Goal: Information Seeking & Learning: Learn about a topic

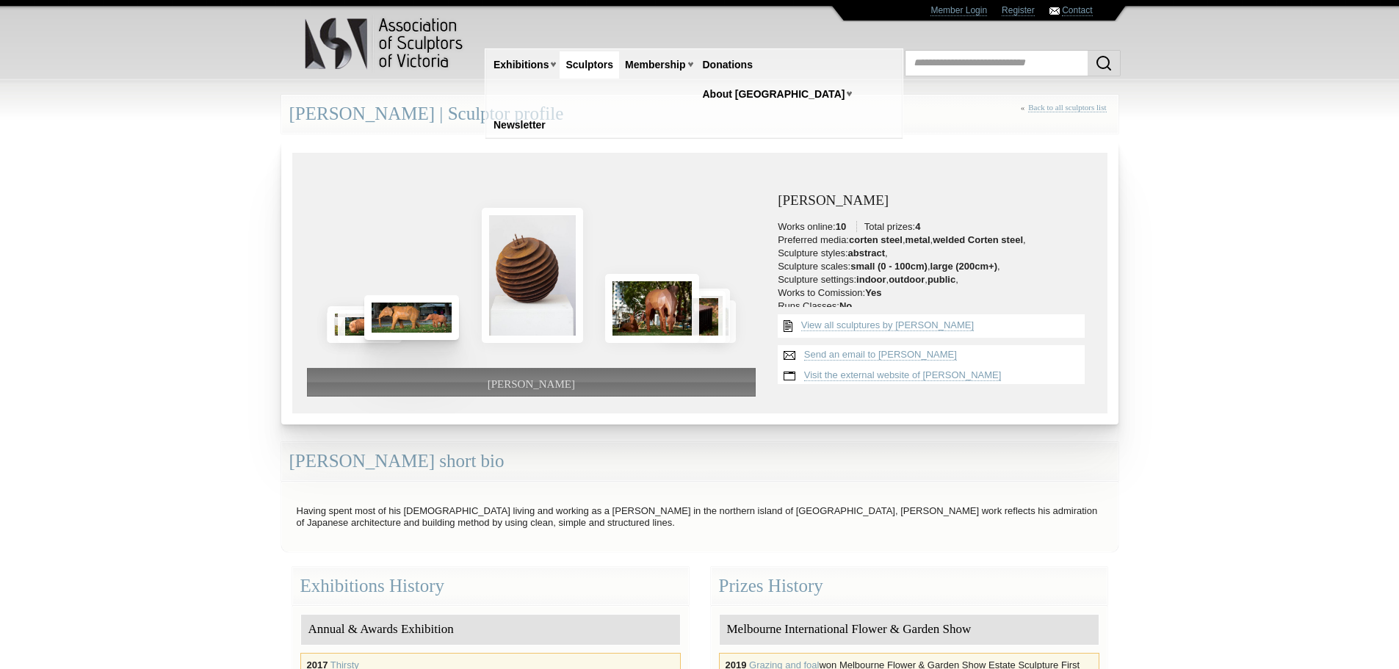
click at [383, 317] on img at bounding box center [411, 317] width 95 height 45
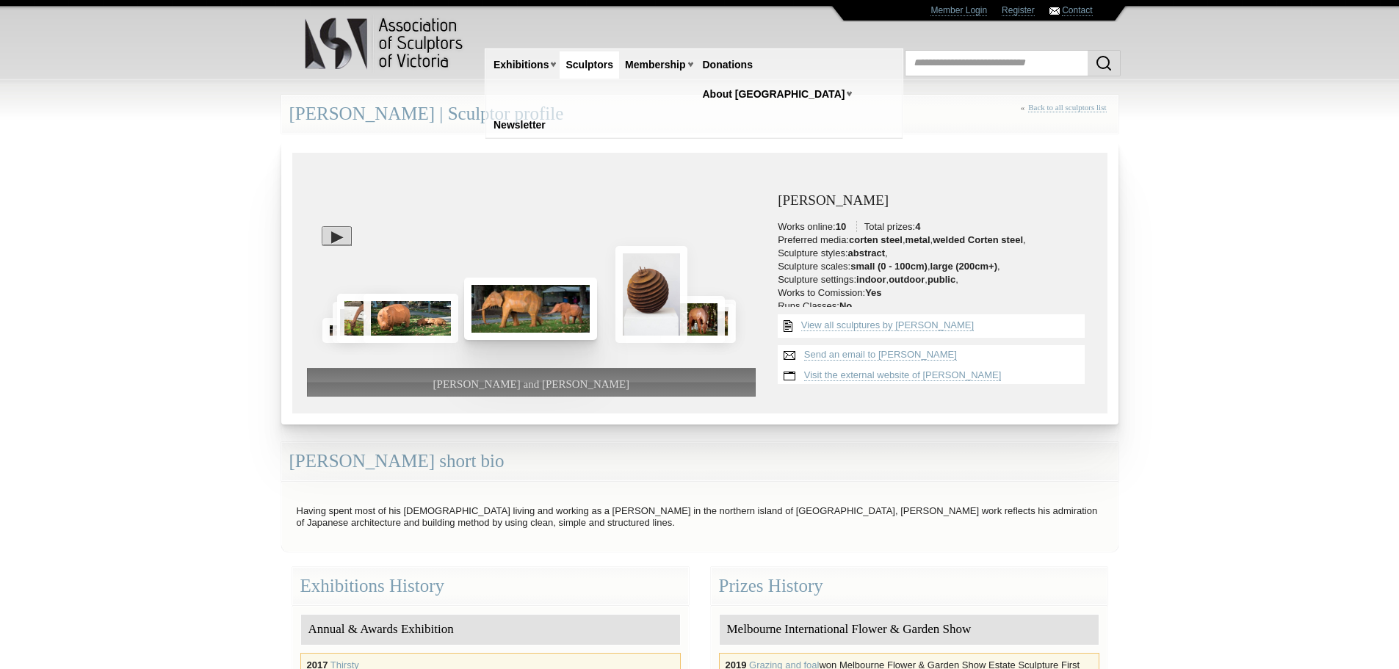
click at [493, 319] on img at bounding box center [530, 309] width 133 height 62
click at [502, 314] on img at bounding box center [530, 309] width 133 height 62
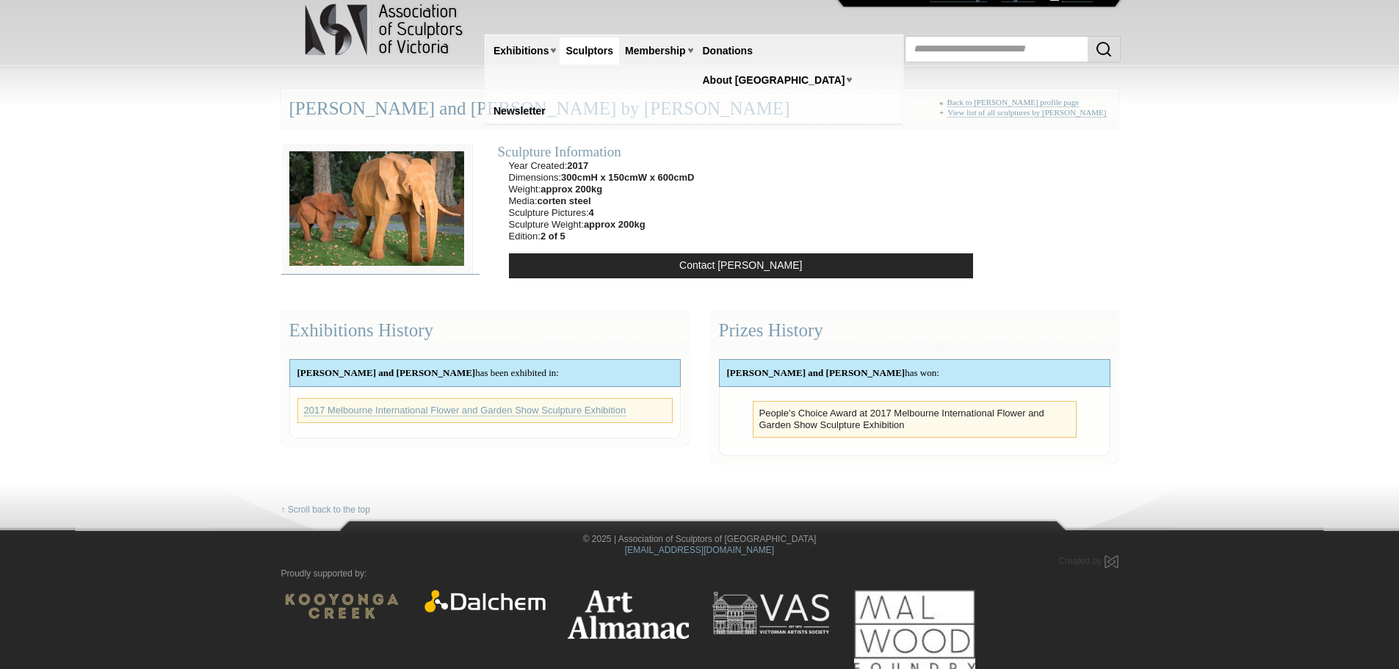
scroll to position [18, 0]
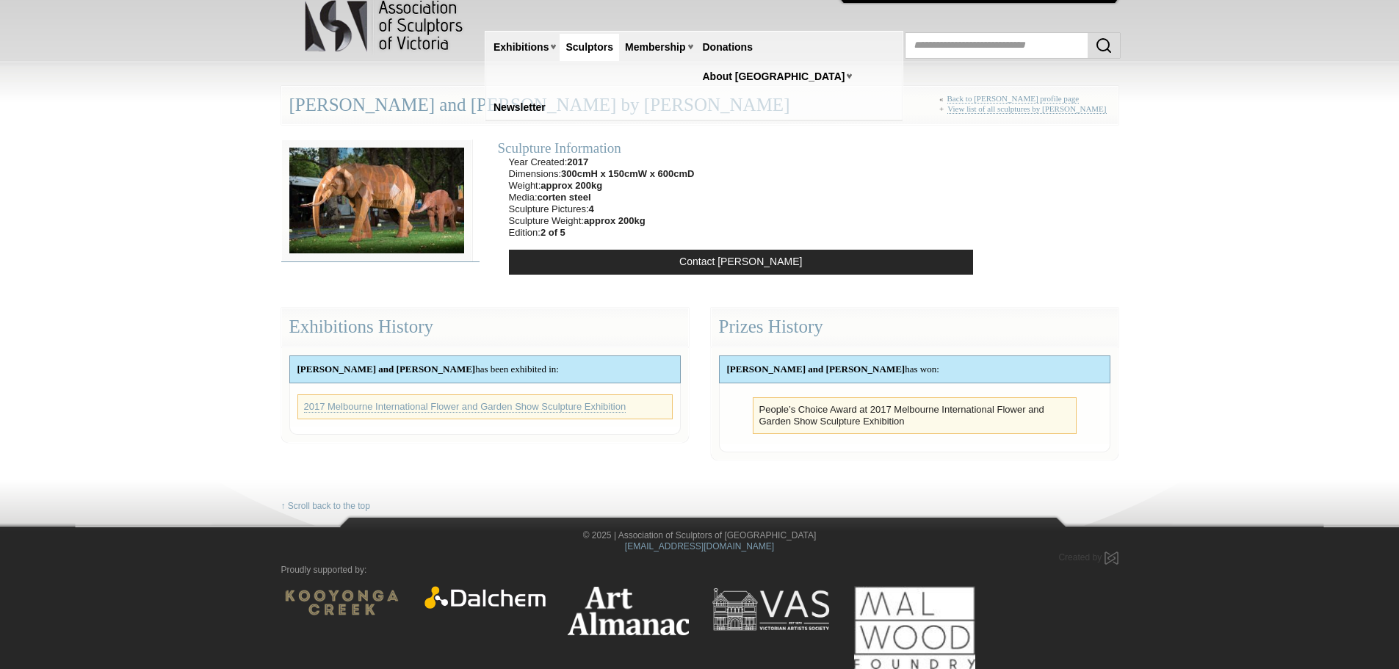
click at [431, 237] on img at bounding box center [376, 201] width 191 height 122
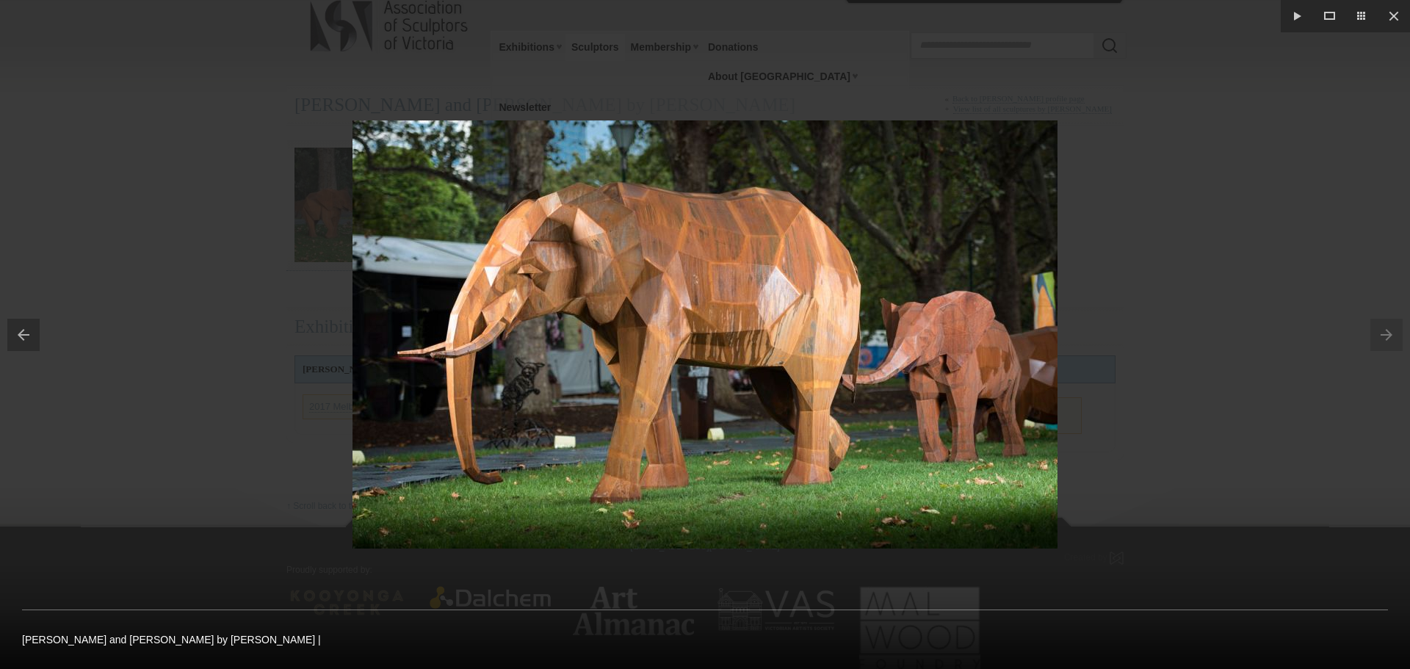
click at [339, 140] on div at bounding box center [705, 334] width 1410 height 669
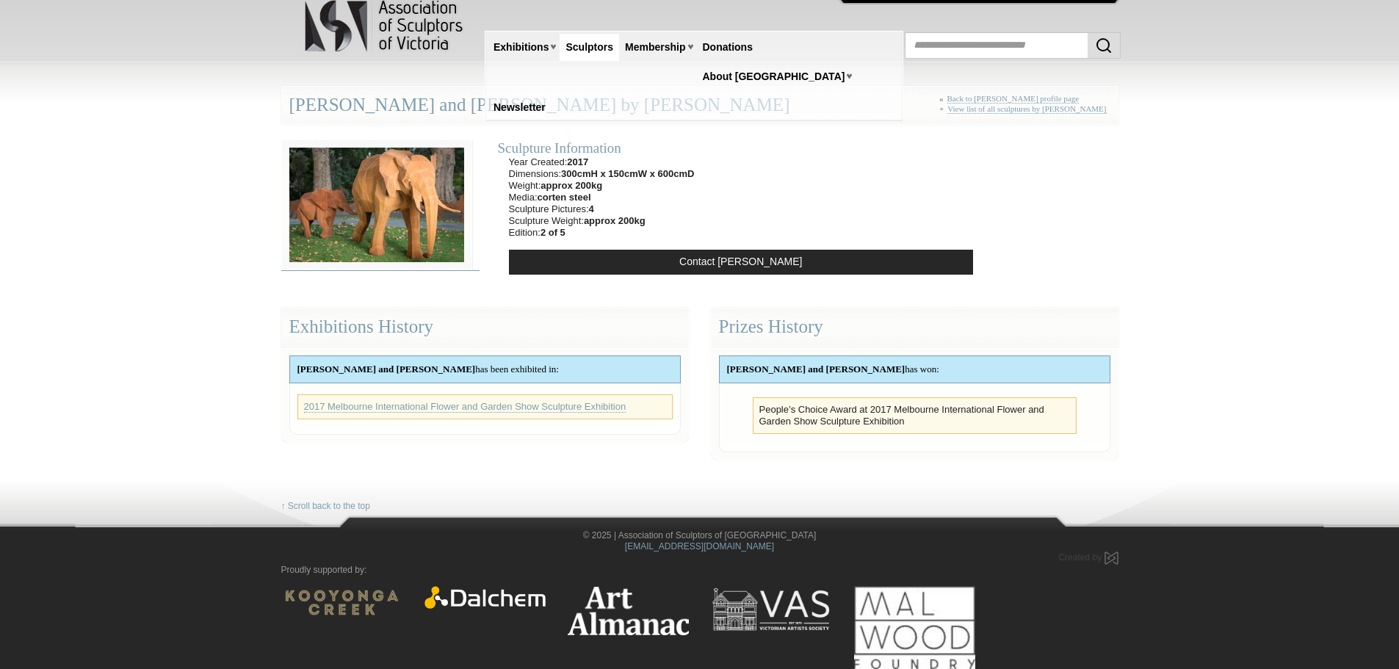
click at [365, 176] on img at bounding box center [376, 205] width 191 height 131
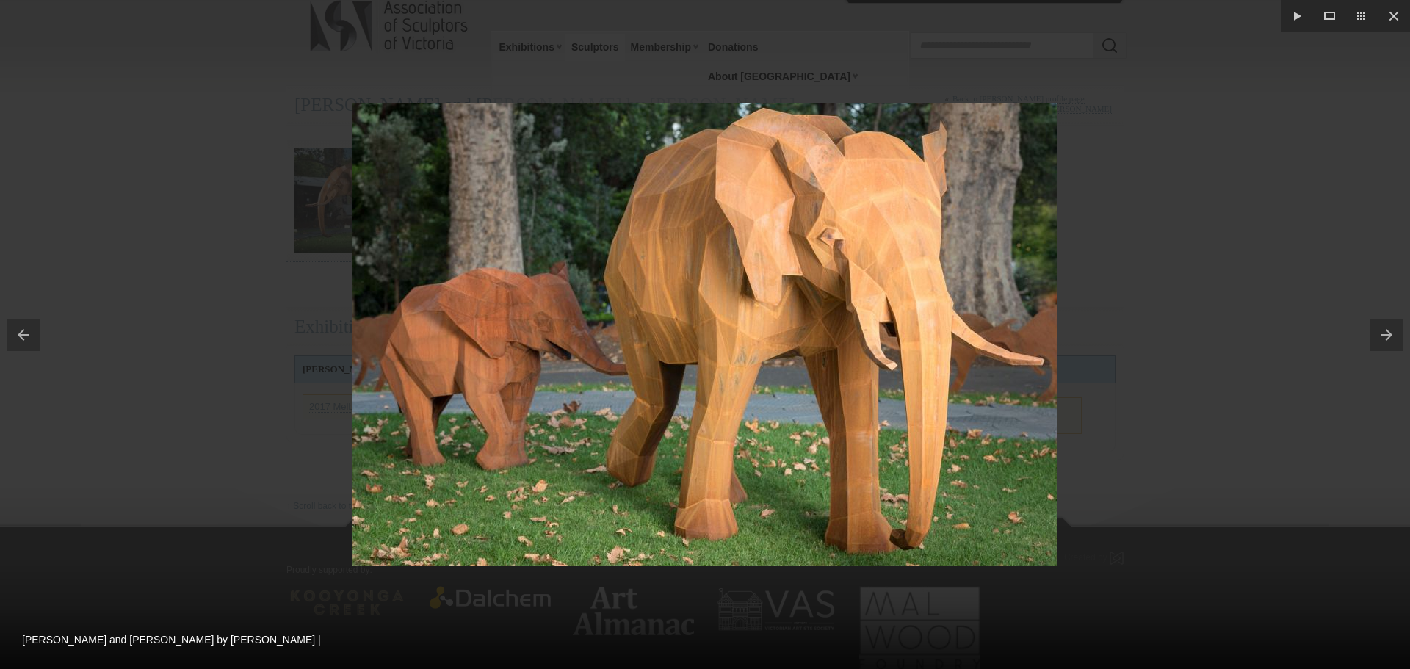
click at [24, 333] on button at bounding box center [20, 334] width 40 height 73
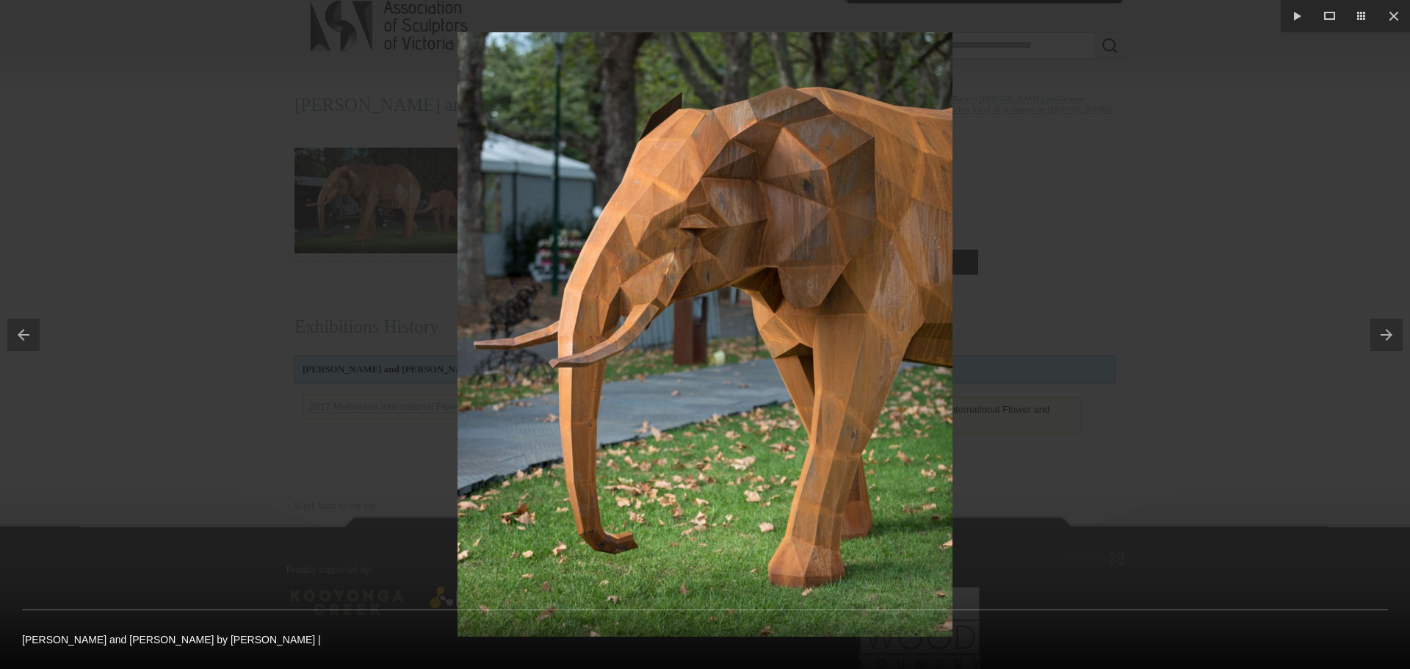
click at [25, 333] on button at bounding box center [20, 334] width 40 height 73
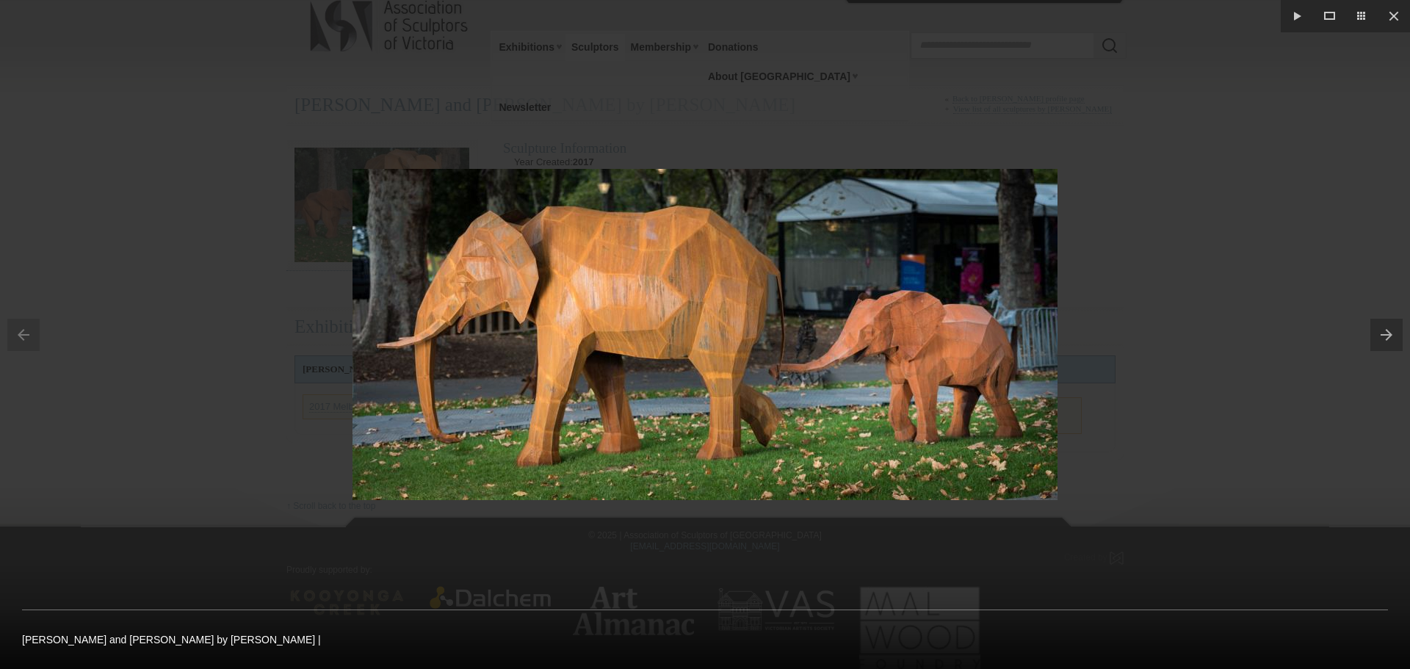
click at [1224, 331] on div at bounding box center [705, 334] width 1410 height 669
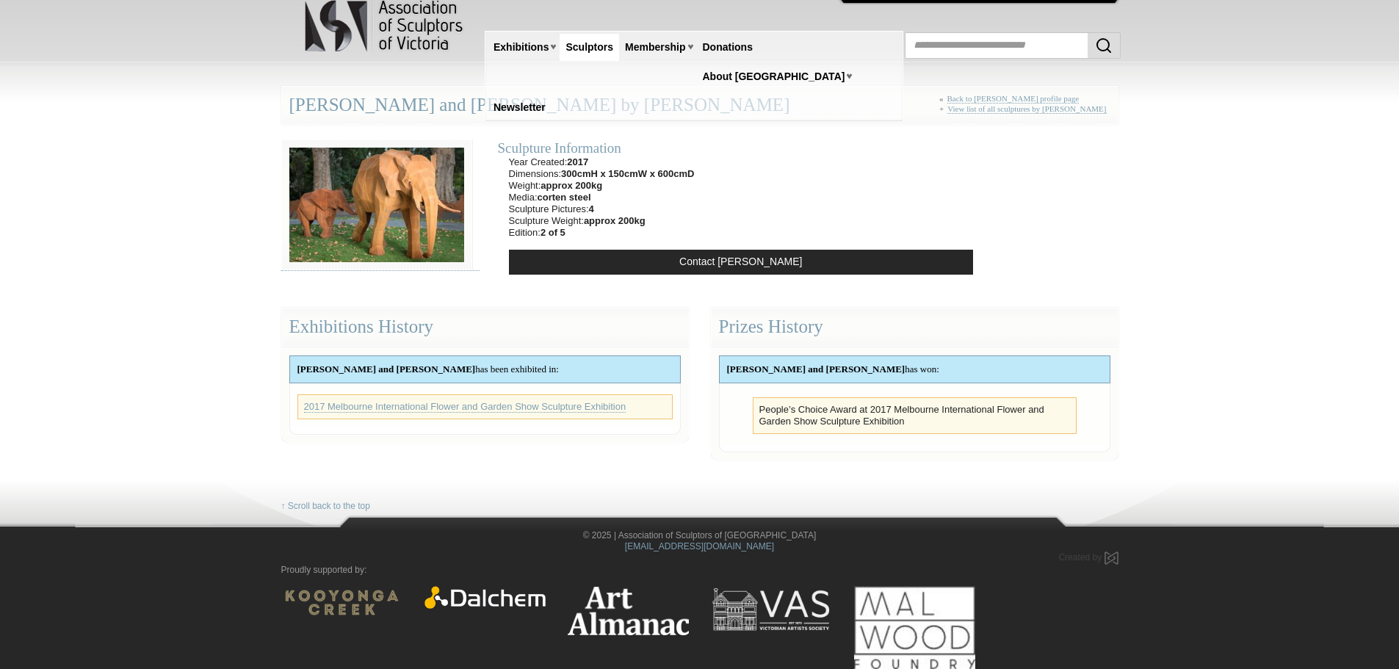
click at [1094, 222] on section "Sculpture Information Year Created: 2017 Dimensions: 300cmH x 150cmW x 600cmD W…" at bounding box center [699, 209] width 859 height 168
